Goal: Navigation & Orientation: Find specific page/section

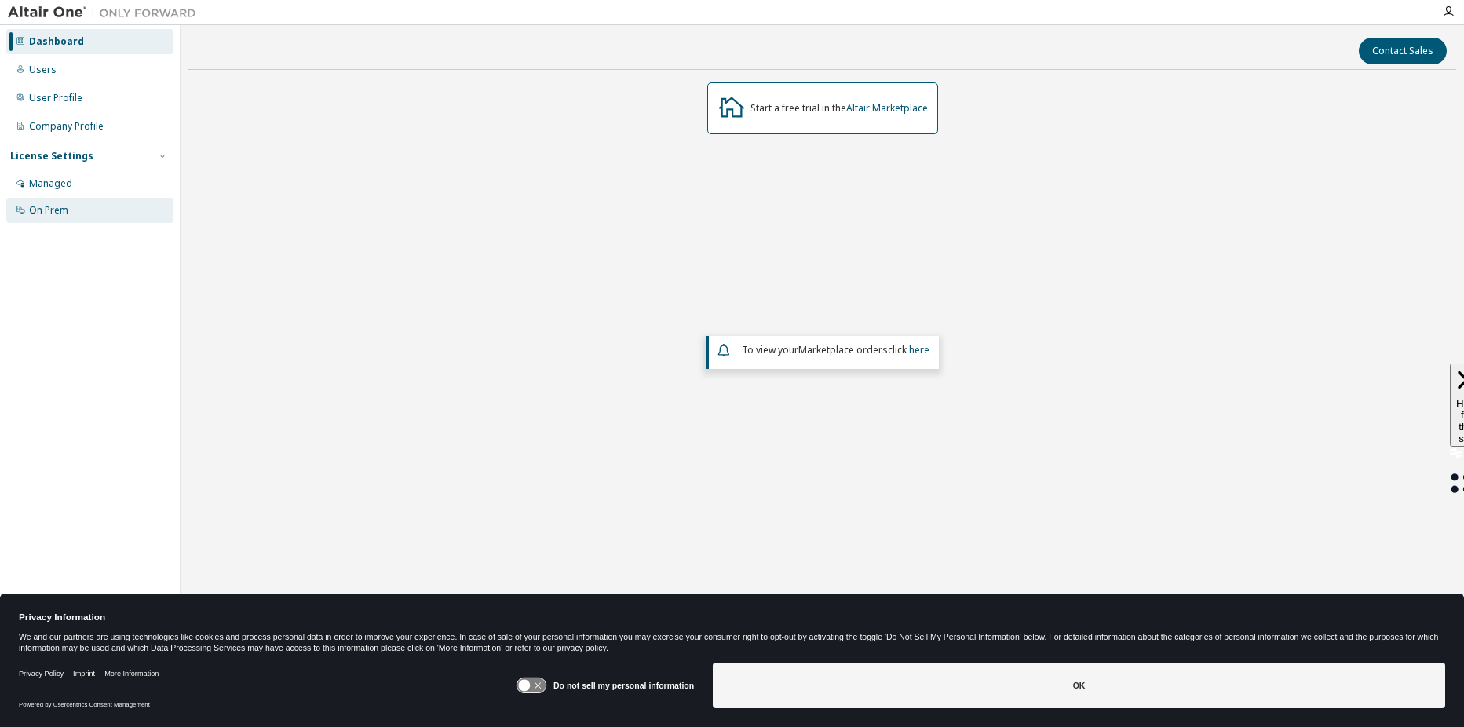
click at [53, 206] on div "On Prem" at bounding box center [48, 210] width 39 height 13
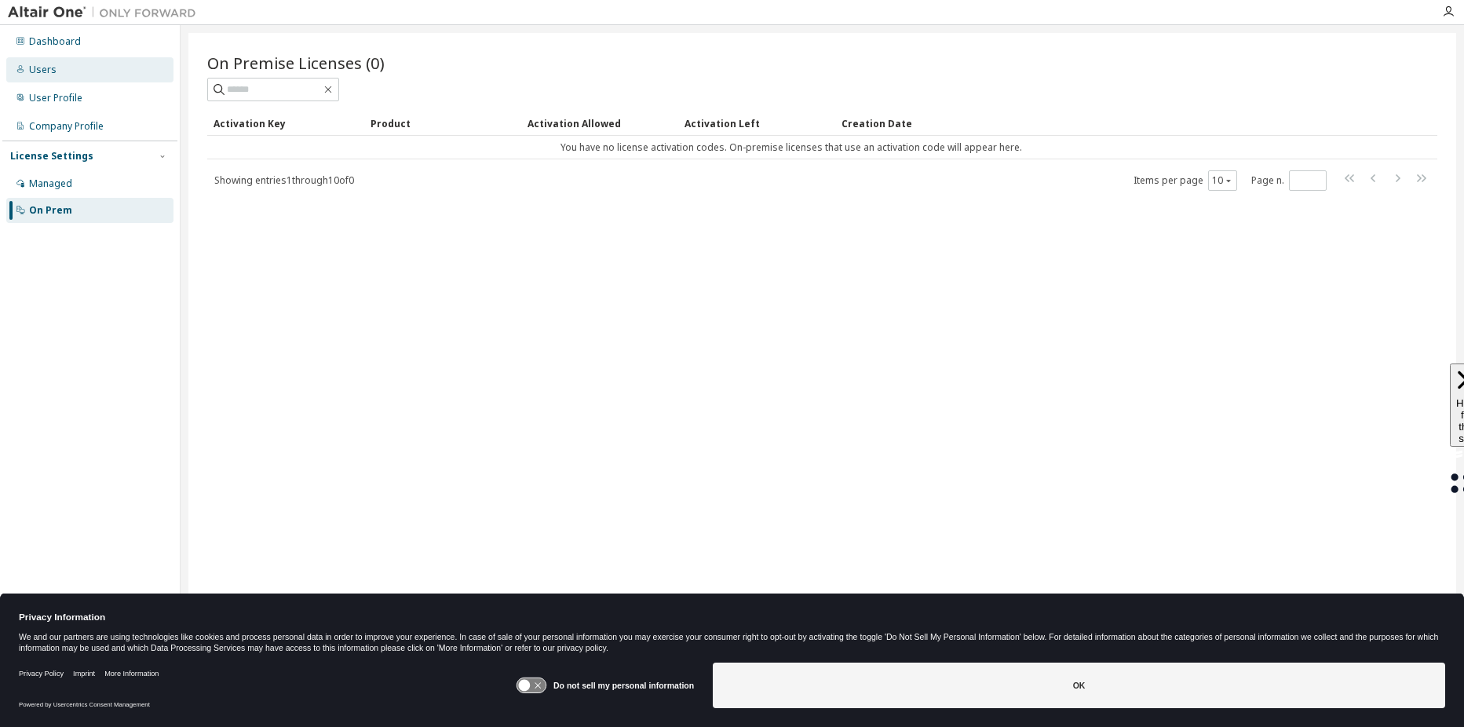
click at [38, 59] on div "Users" at bounding box center [89, 69] width 167 height 25
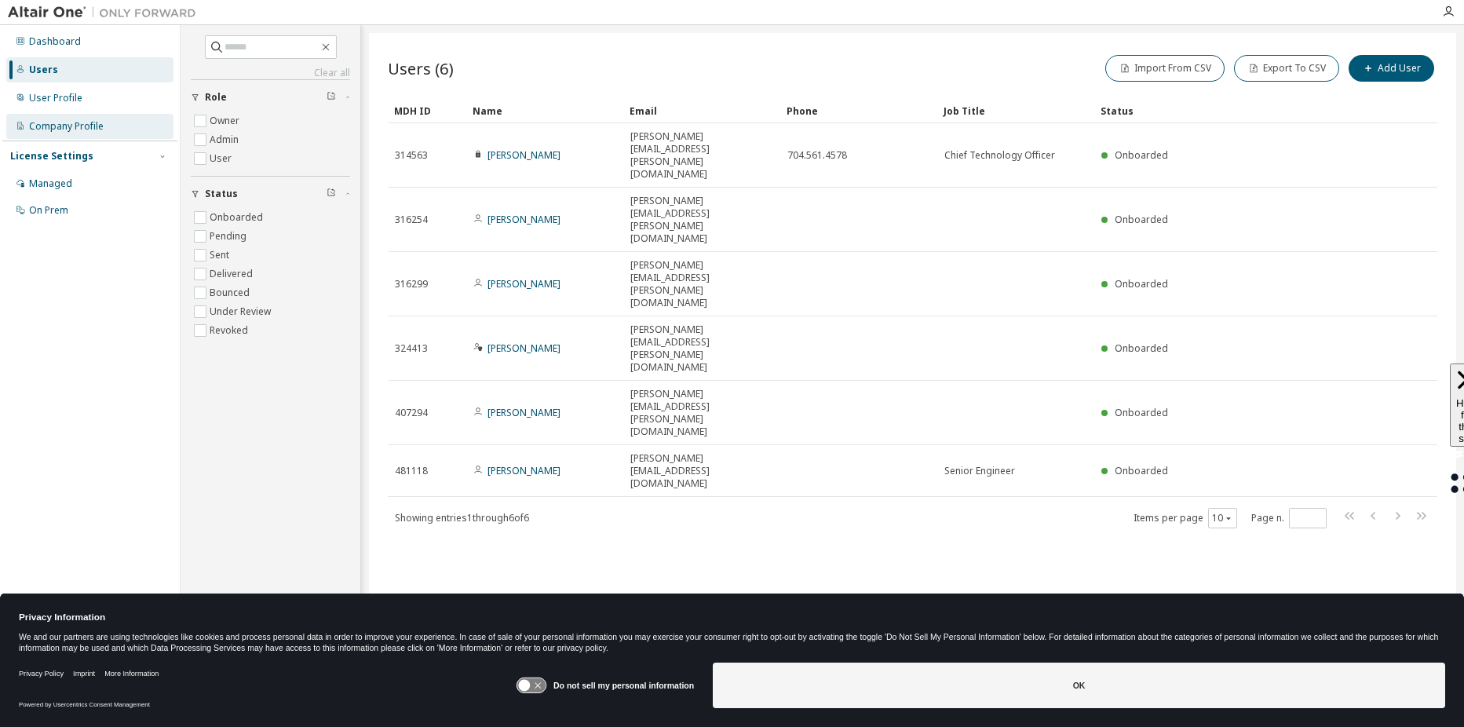
click at [60, 122] on div "Company Profile" at bounding box center [66, 126] width 75 height 13
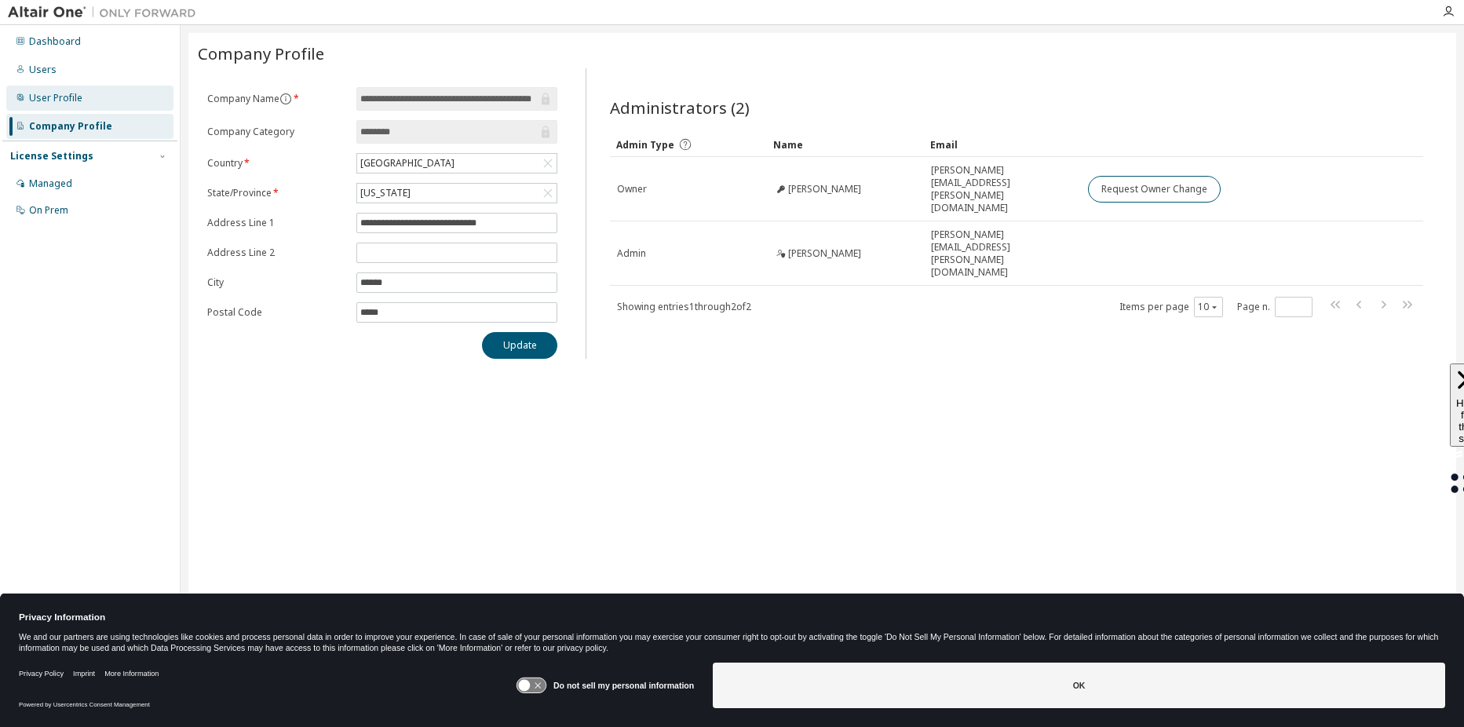
click at [62, 104] on div "User Profile" at bounding box center [89, 98] width 167 height 25
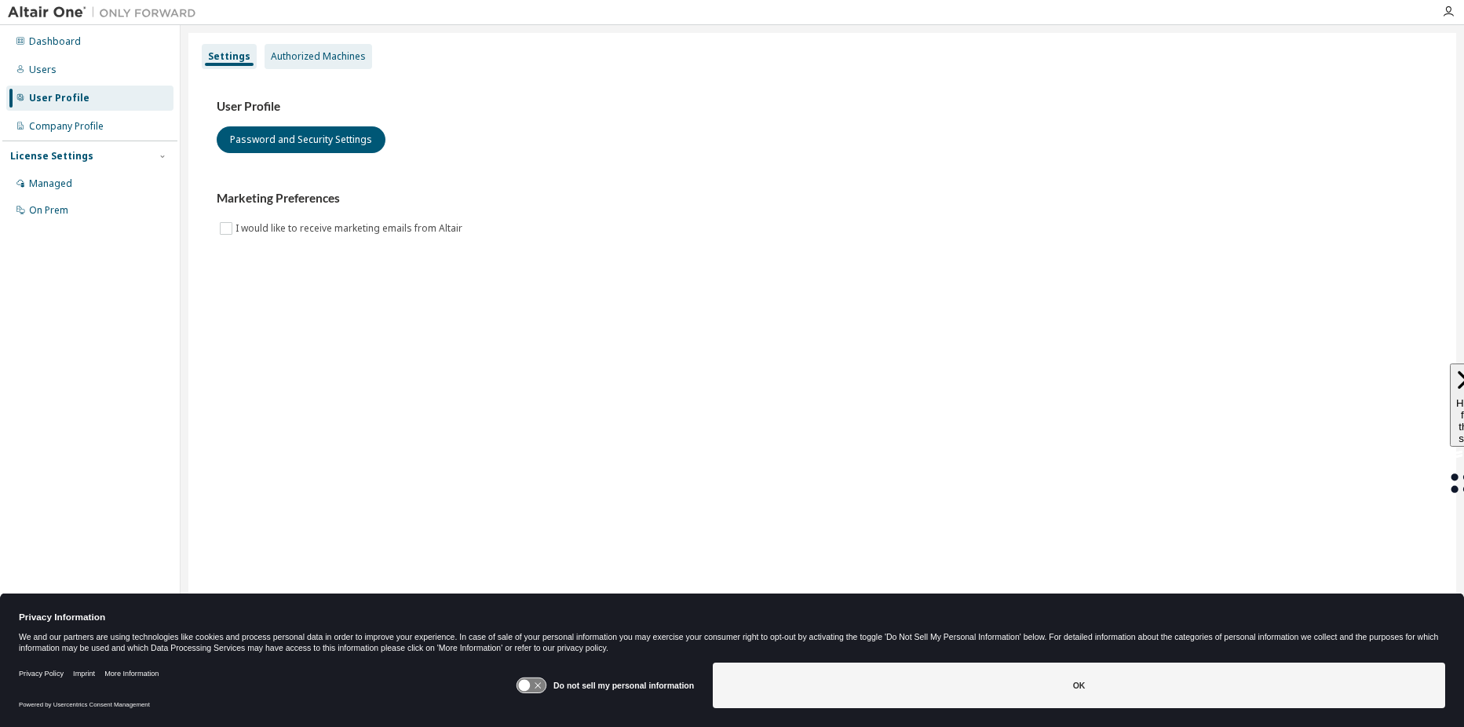
click at [314, 46] on div "Authorized Machines" at bounding box center [318, 56] width 108 height 25
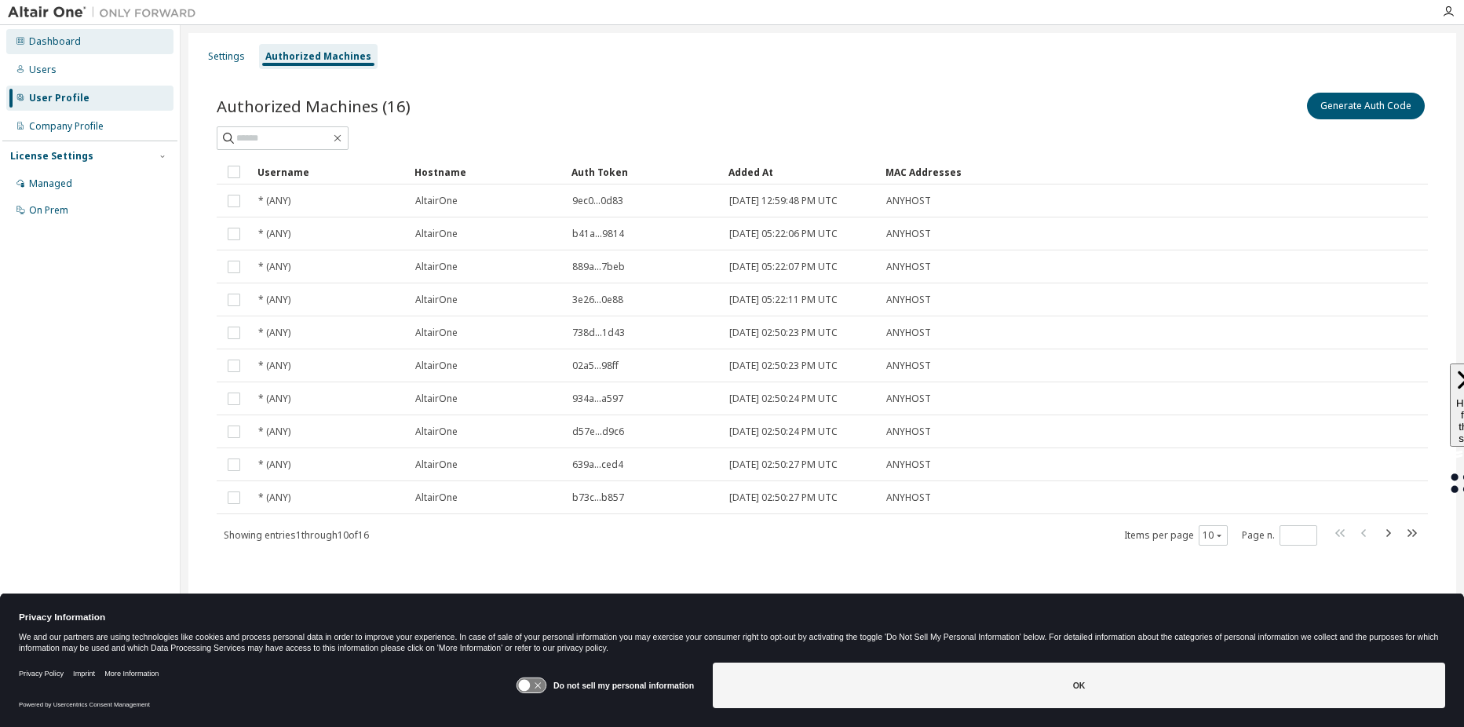
click at [49, 38] on div "Dashboard" at bounding box center [55, 41] width 52 height 13
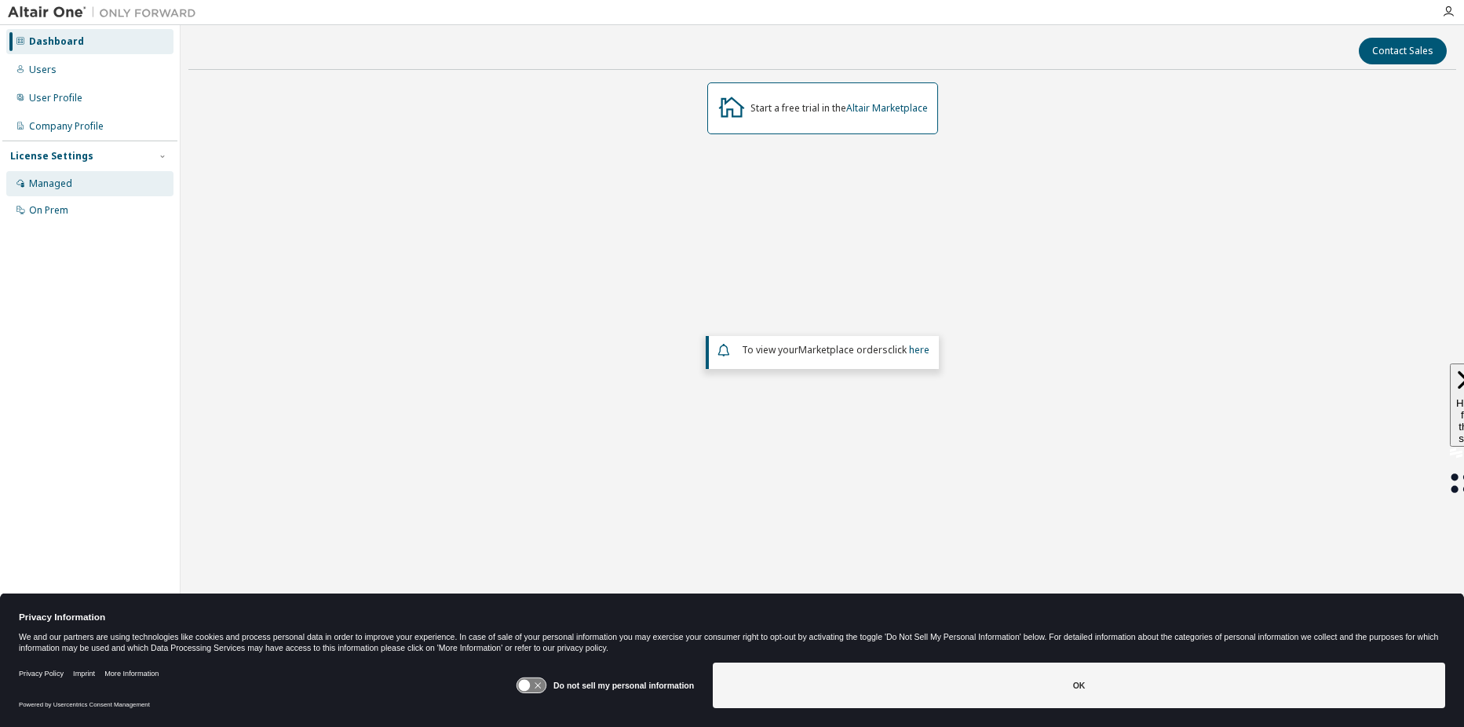
click at [37, 181] on div "Managed" at bounding box center [50, 183] width 43 height 13
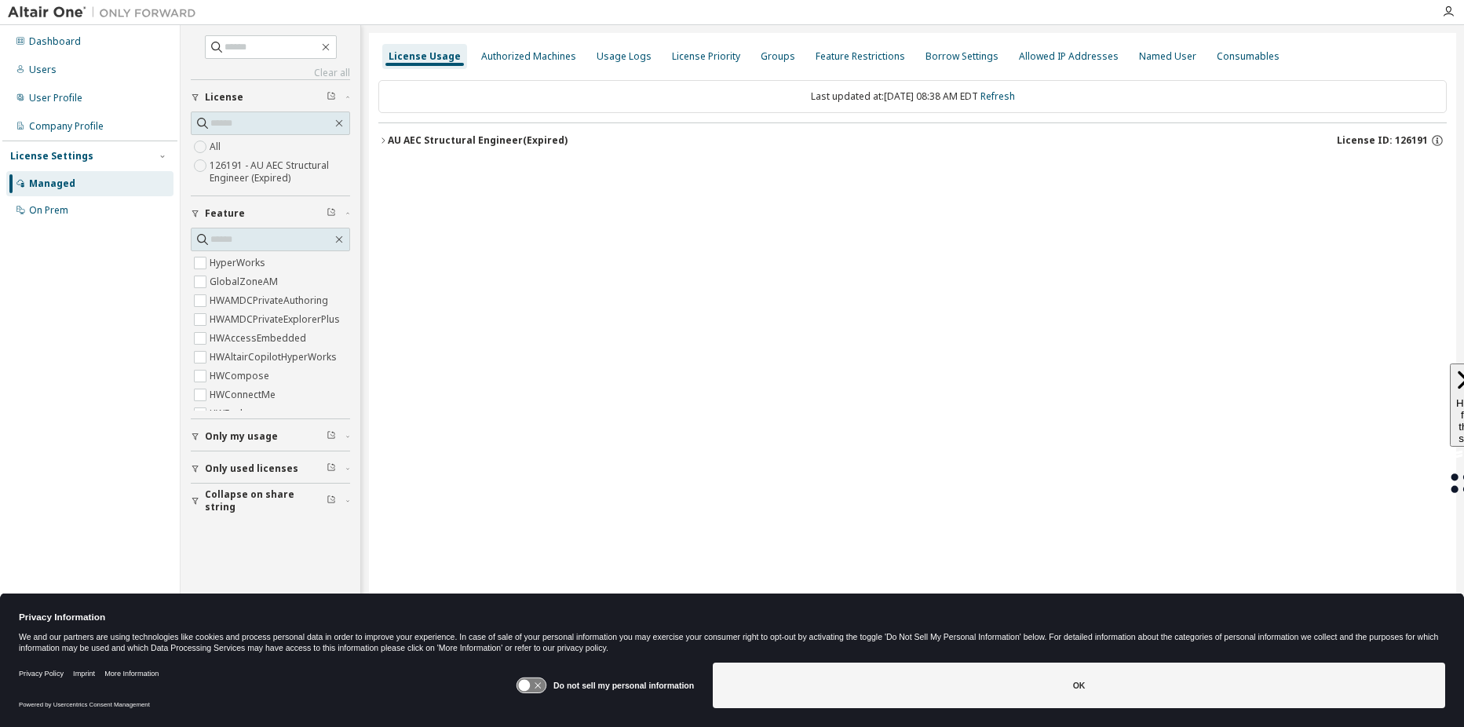
click at [382, 140] on icon "button" at bounding box center [382, 140] width 9 height 9
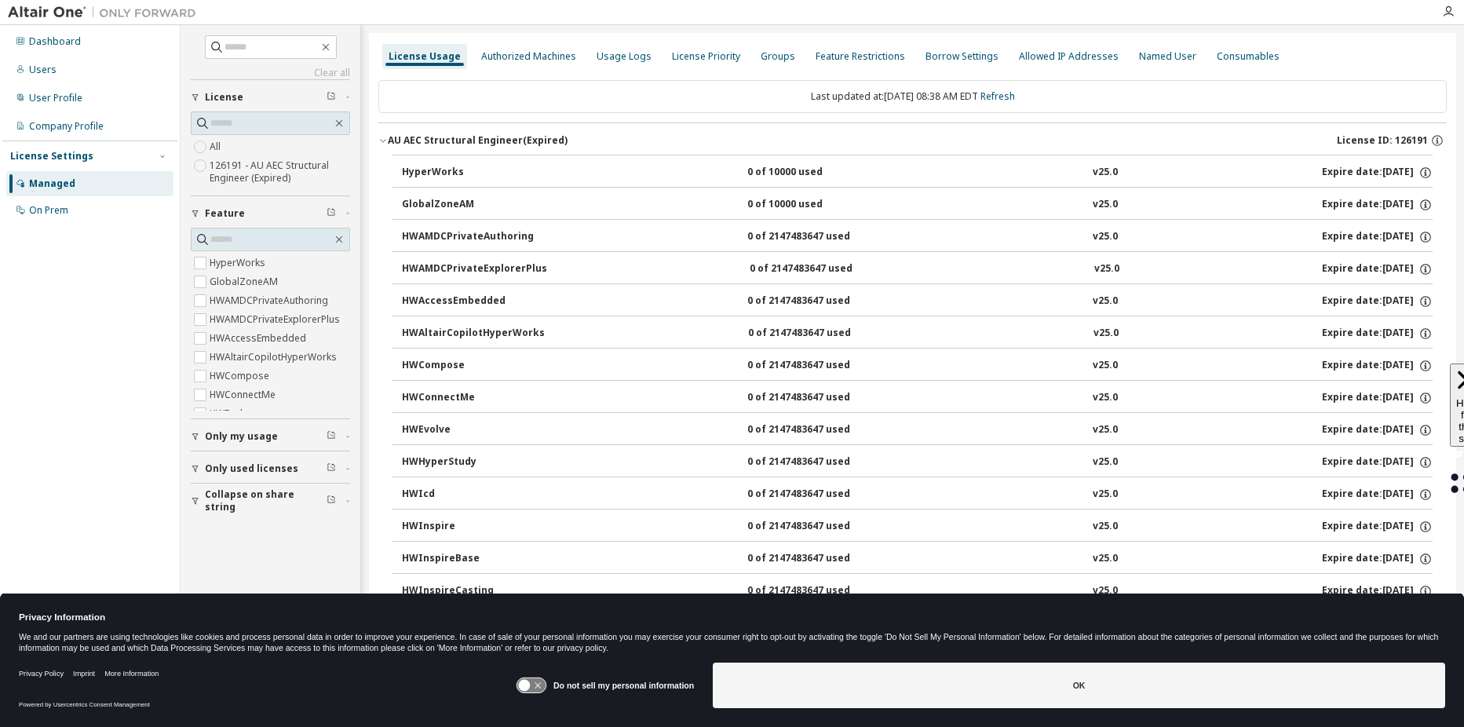
click at [541, 684] on icon at bounding box center [537, 686] width 6 height 6
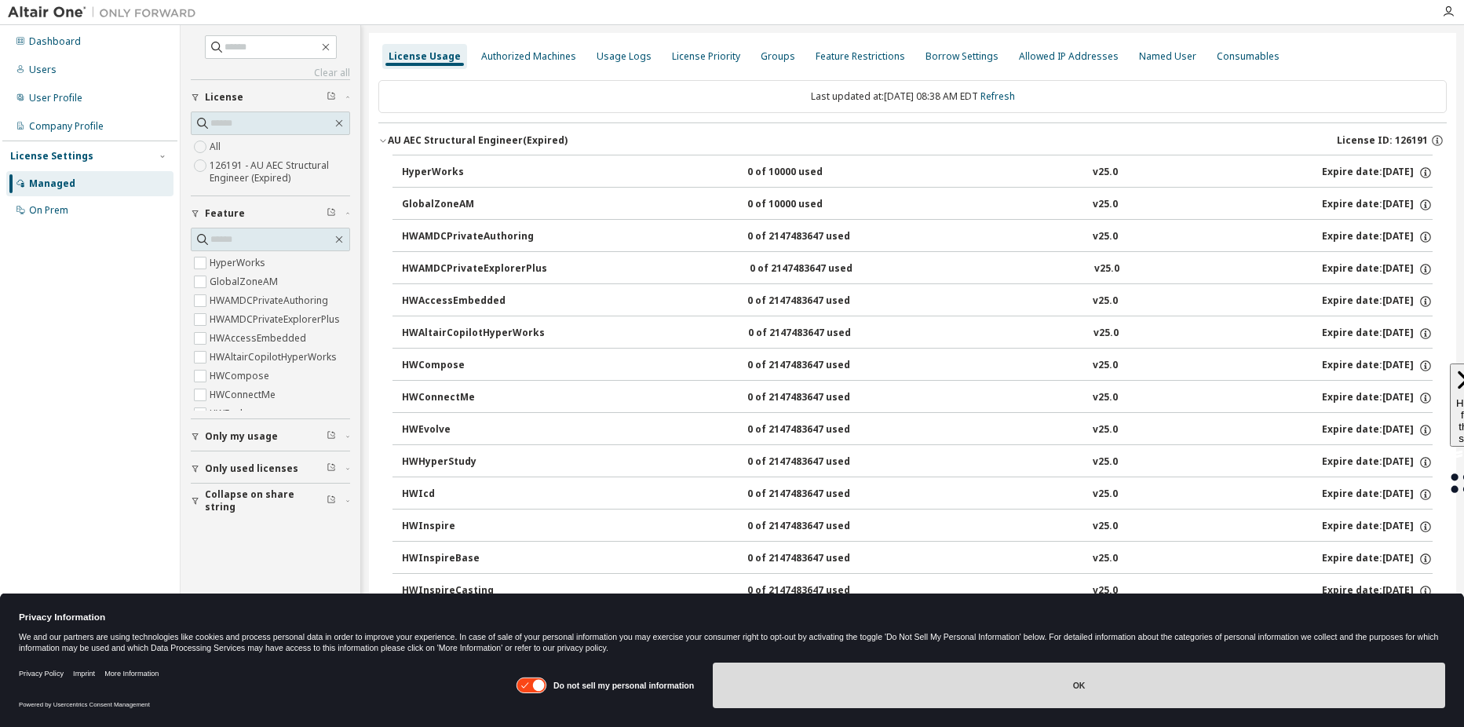
click at [1082, 684] on button "OK" at bounding box center [1079, 685] width 732 height 46
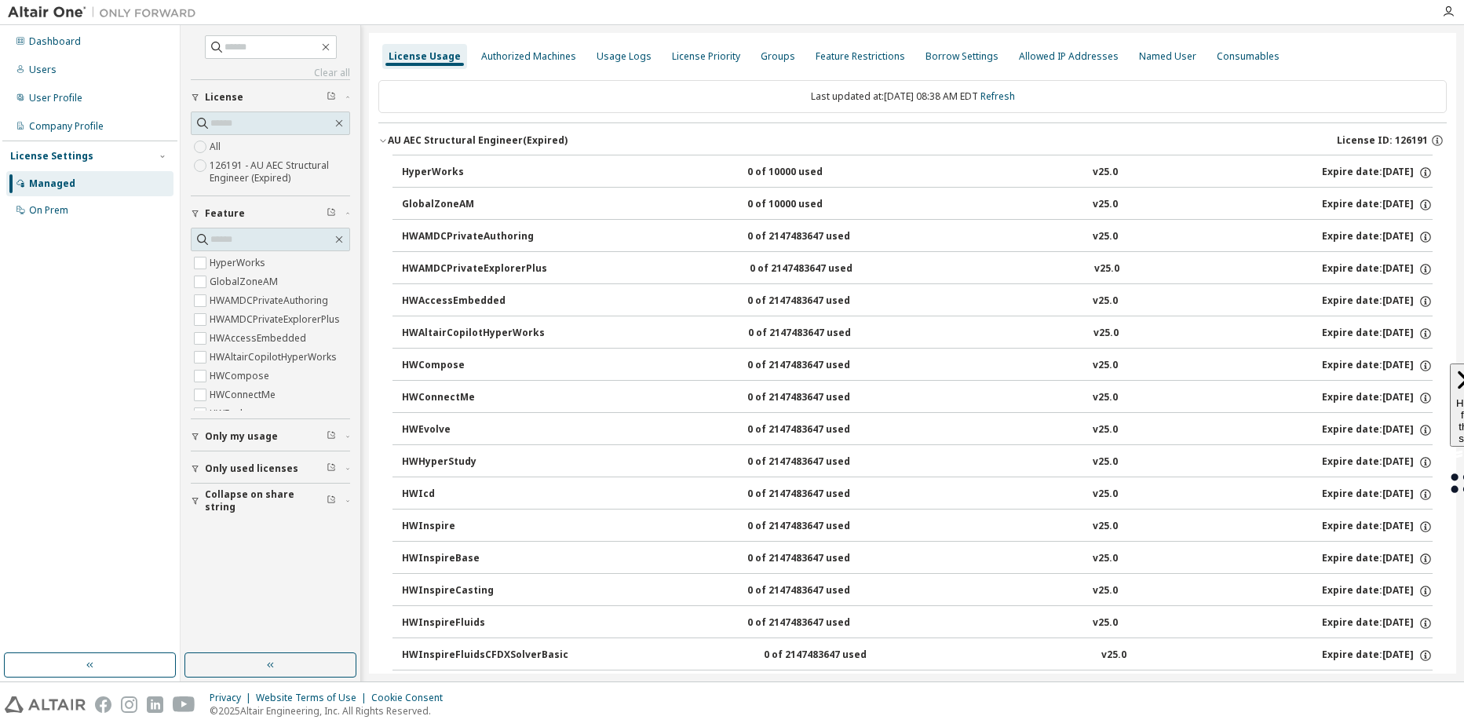
click at [255, 166] on label "126191 - AU AEC Structural Engineer (Expired)" at bounding box center [280, 171] width 140 height 31
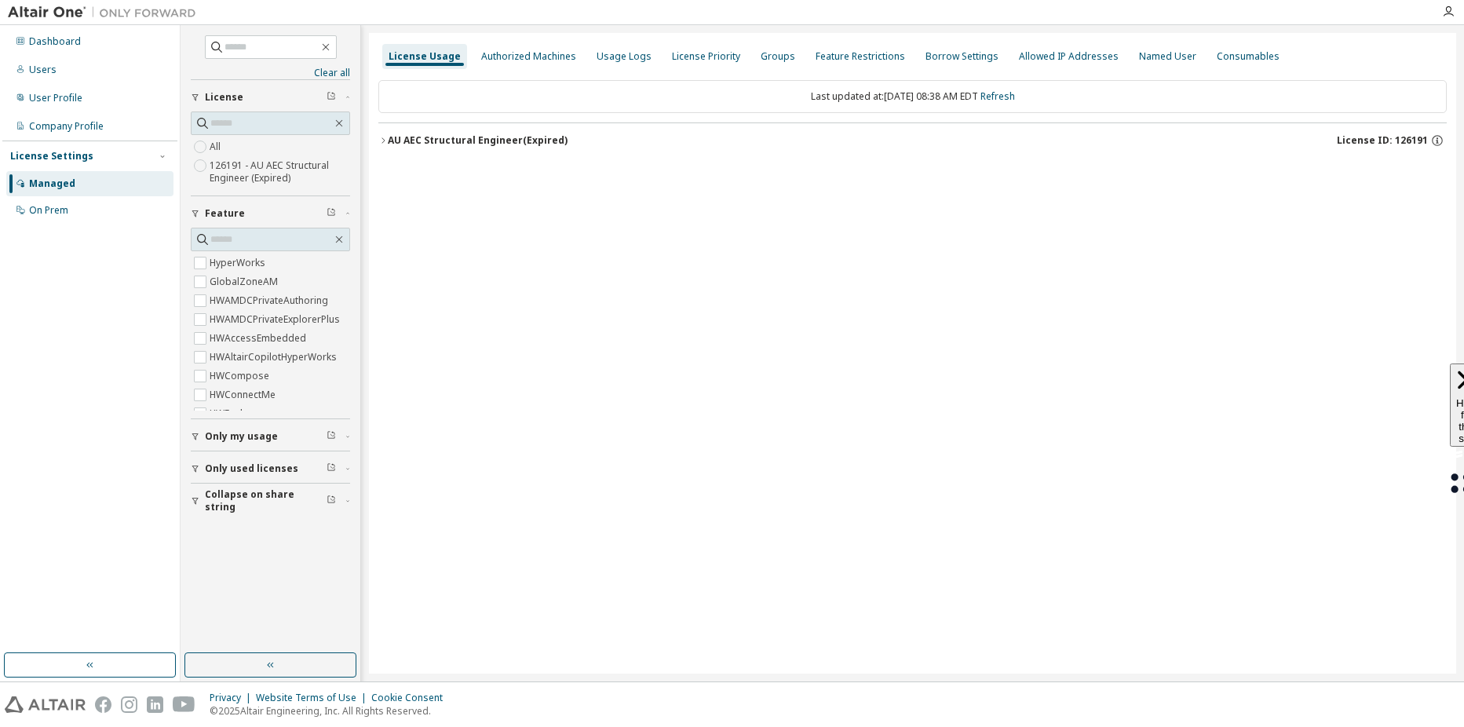
click at [381, 140] on icon "button" at bounding box center [382, 140] width 9 height 9
click at [388, 137] on div "AU AEC Structural Engineer (Expired)" at bounding box center [478, 140] width 180 height 13
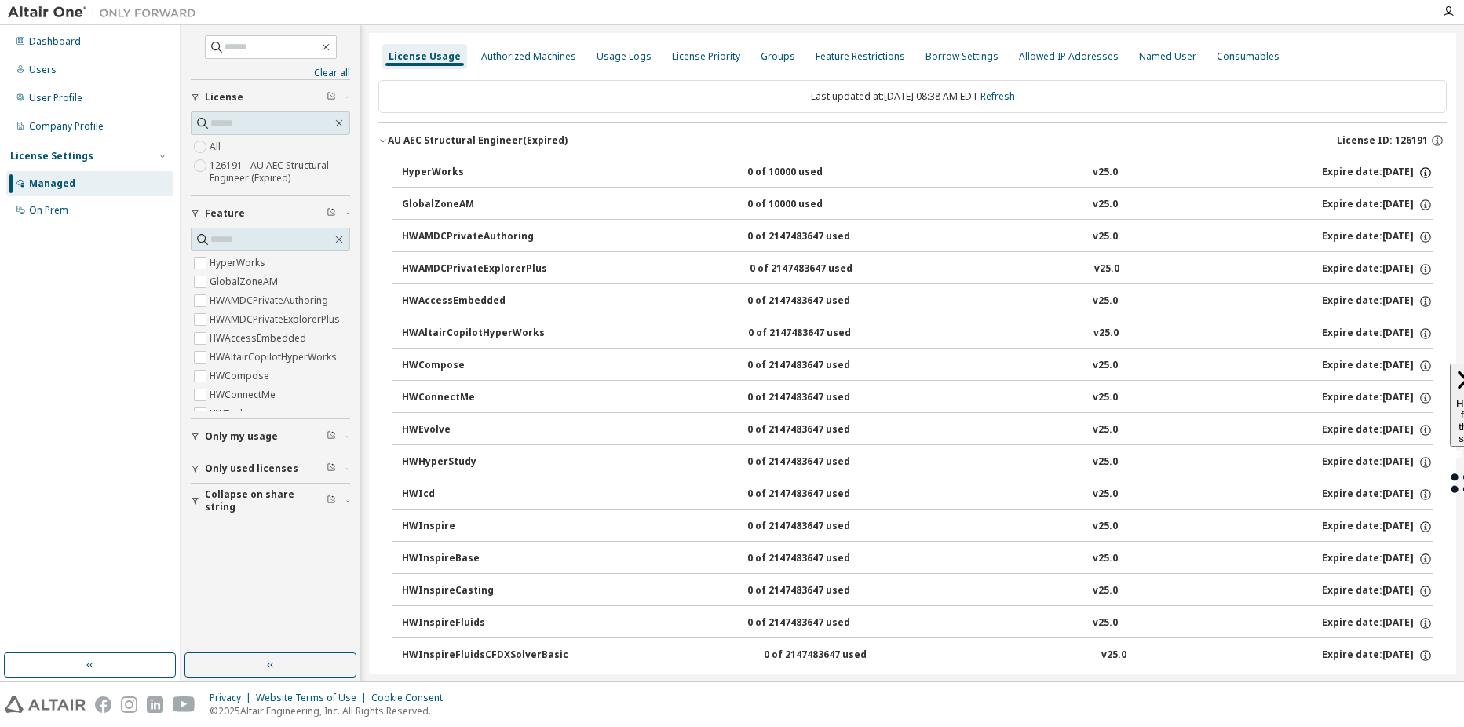
click at [1421, 170] on icon "button" at bounding box center [1425, 173] width 14 height 14
click at [1424, 171] on icon "button" at bounding box center [1425, 171] width 2 height 2
click at [1448, 9] on icon "button" at bounding box center [1448, 11] width 13 height 13
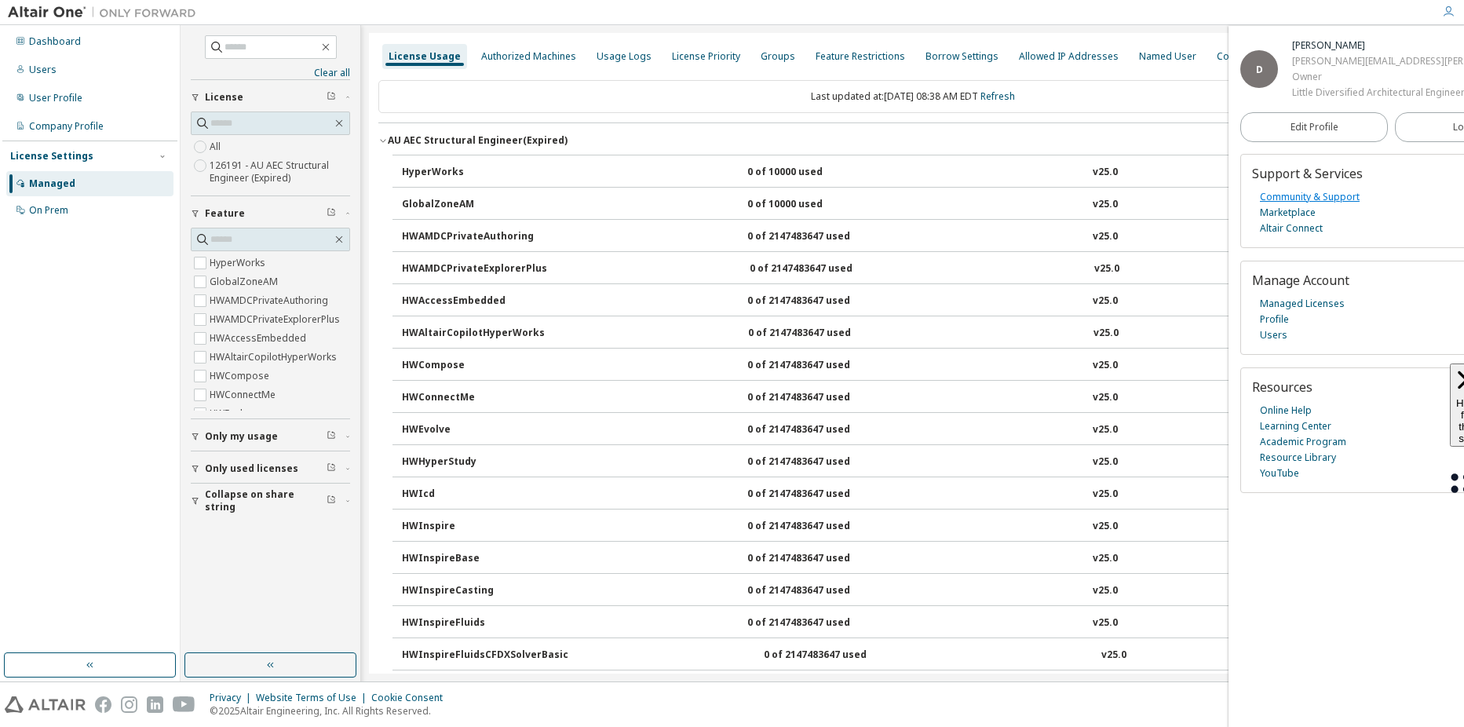
click at [1333, 205] on link "Community & Support" at bounding box center [1310, 197] width 100 height 16
